Goal: Information Seeking & Learning: Check status

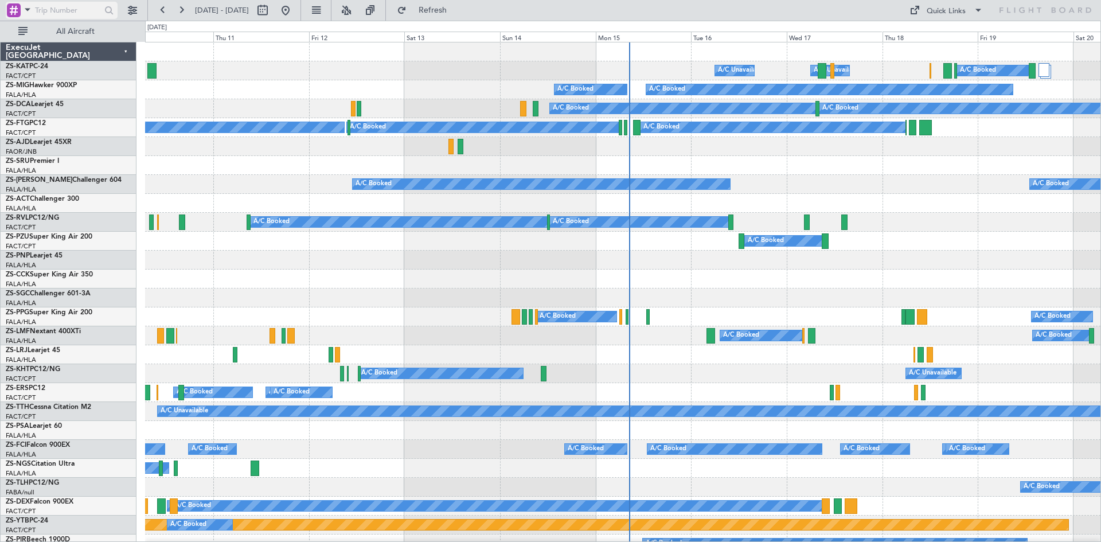
click at [27, 8] on span at bounding box center [28, 9] width 14 height 14
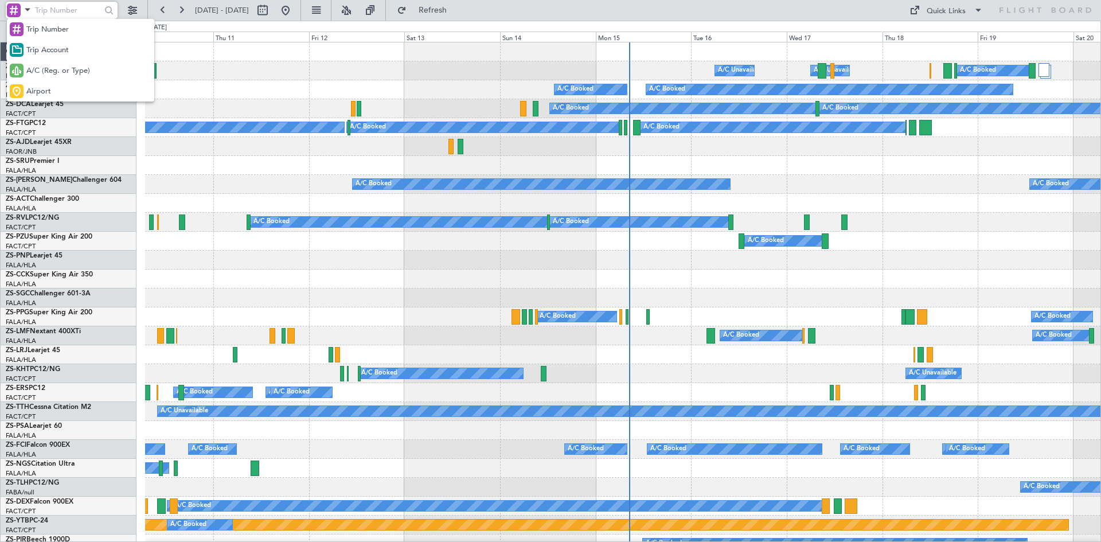
click at [49, 73] on span "A/C (Reg. or Type)" at bounding box center [58, 70] width 64 height 11
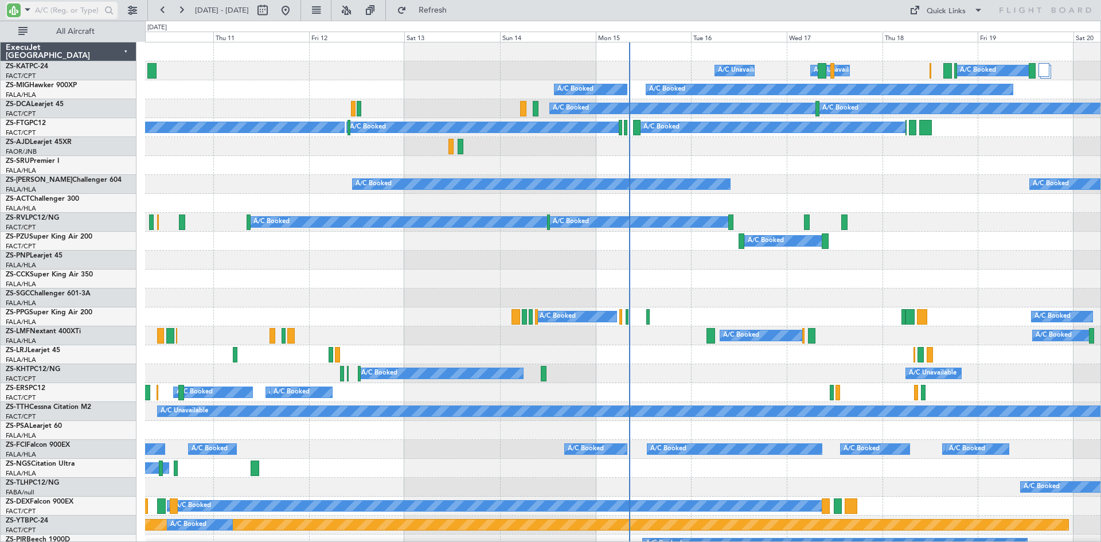
click at [54, 11] on input "text" at bounding box center [68, 10] width 66 height 17
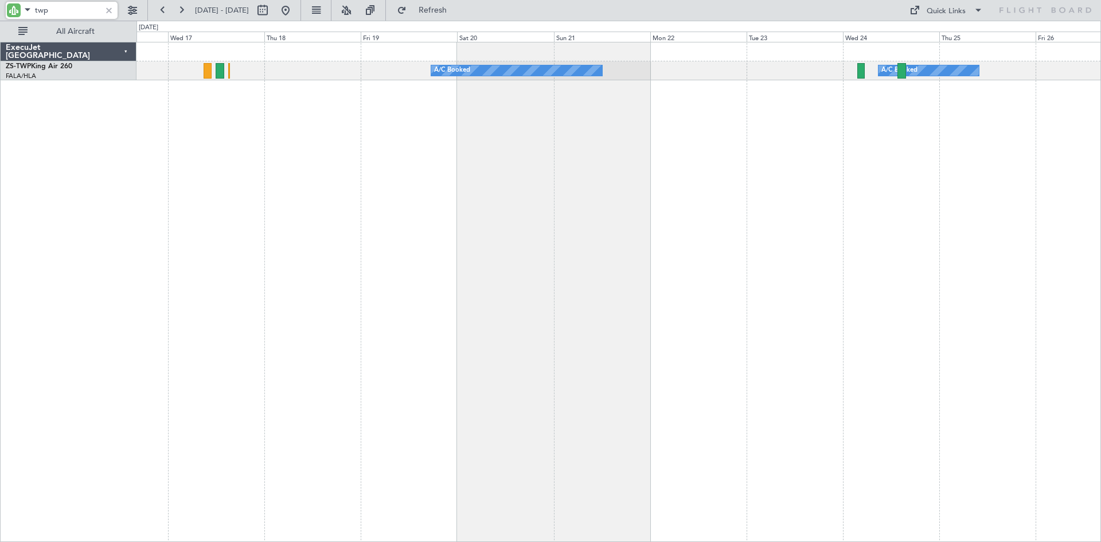
click at [314, 176] on div "A/C Booked A/C Booked A/C Booked A/C Booked A/C Booked A/C Booked A/C Booked A/…" at bounding box center [619, 292] width 965 height 500
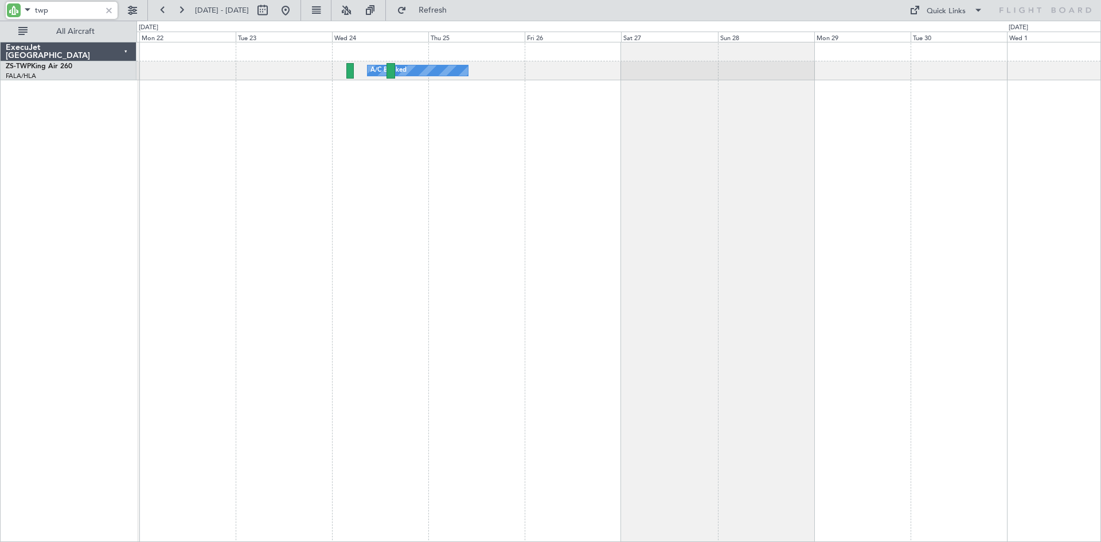
click at [401, 255] on div "A/C Booked A/C Booked" at bounding box center [619, 292] width 965 height 500
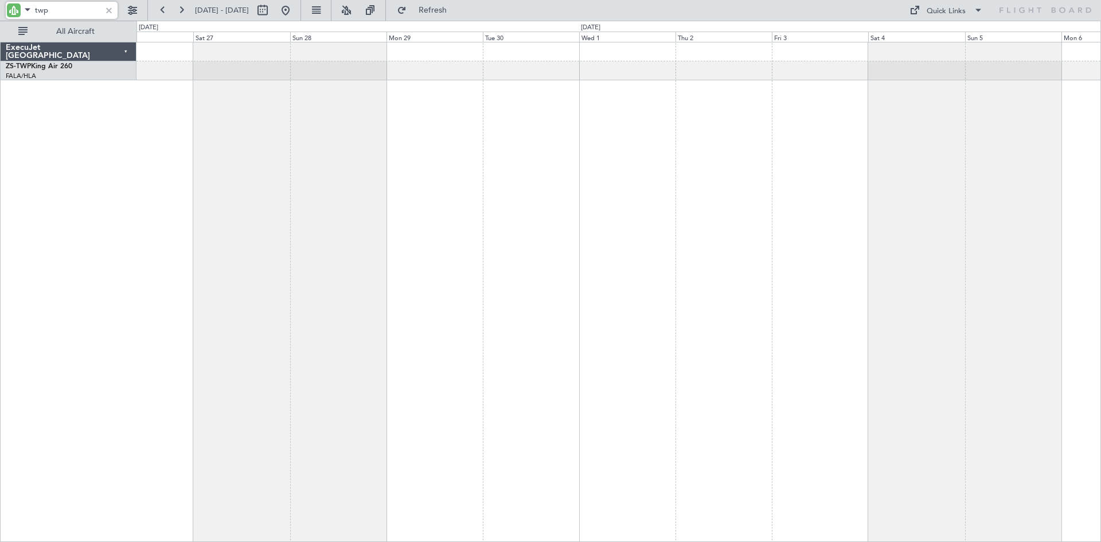
click at [480, 236] on div "A/C Booked" at bounding box center [619, 292] width 965 height 500
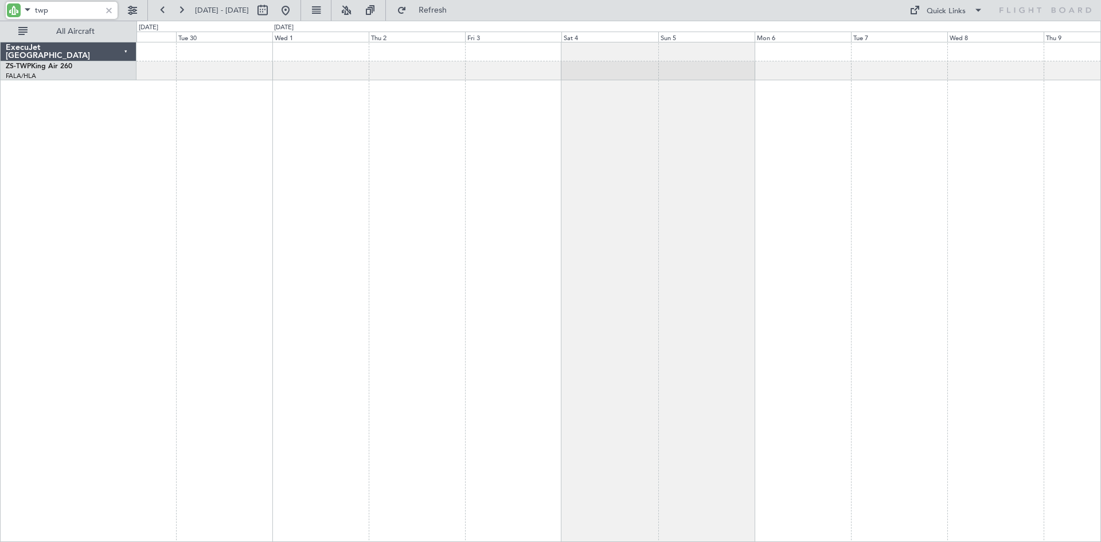
click at [677, 206] on div at bounding box center [619, 292] width 965 height 500
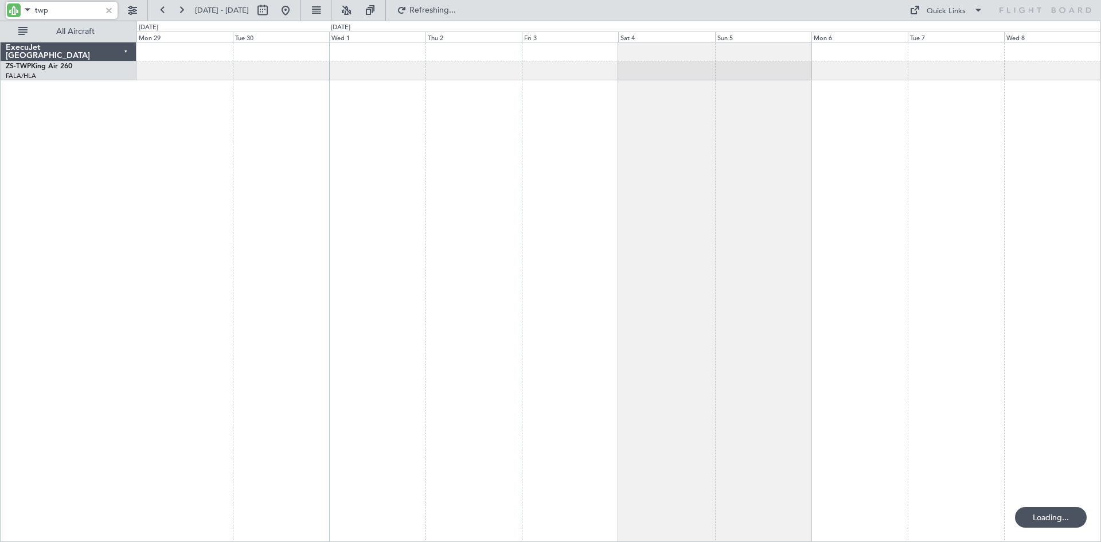
click at [537, 193] on div at bounding box center [619, 292] width 965 height 500
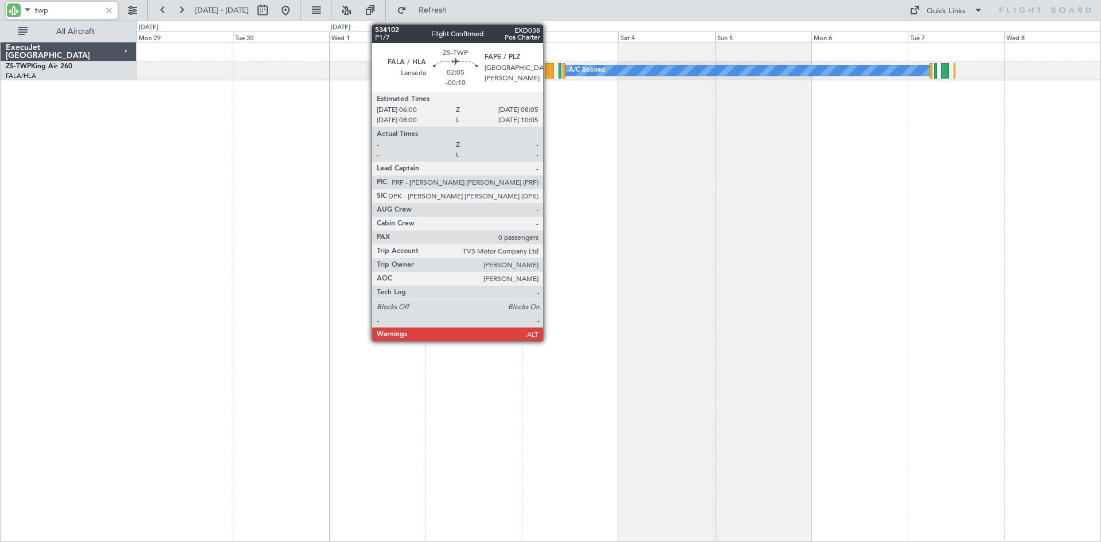
click at [548, 72] on div at bounding box center [549, 70] width 9 height 15
type input "twp"
